Goal: Navigation & Orientation: Find specific page/section

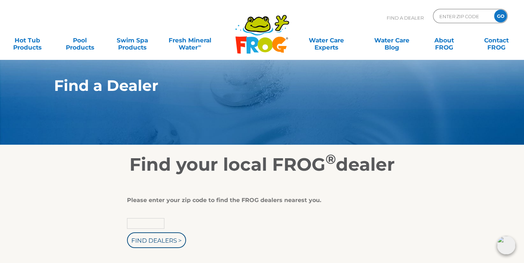
click at [150, 226] on input "text" at bounding box center [145, 223] width 37 height 11
type input "53228"
click at [152, 244] on input "Find Dealers >" at bounding box center [156, 240] width 59 height 16
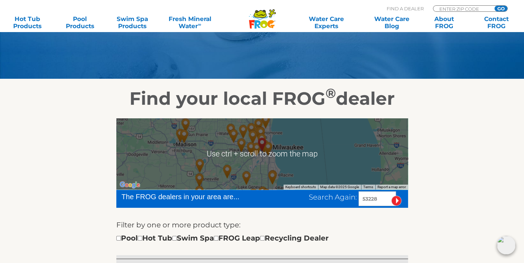
scroll to position [48, 0]
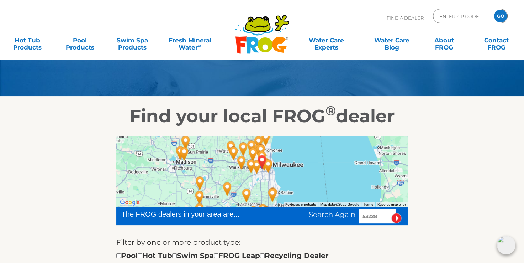
click at [313, 167] on div at bounding box center [262, 171] width 292 height 71
click at [262, 160] on img "GREENFIELD, WI 53228" at bounding box center [262, 161] width 16 height 19
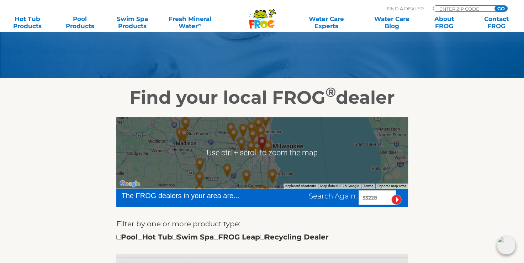
scroll to position [71, 0]
